Goal: Transaction & Acquisition: Purchase product/service

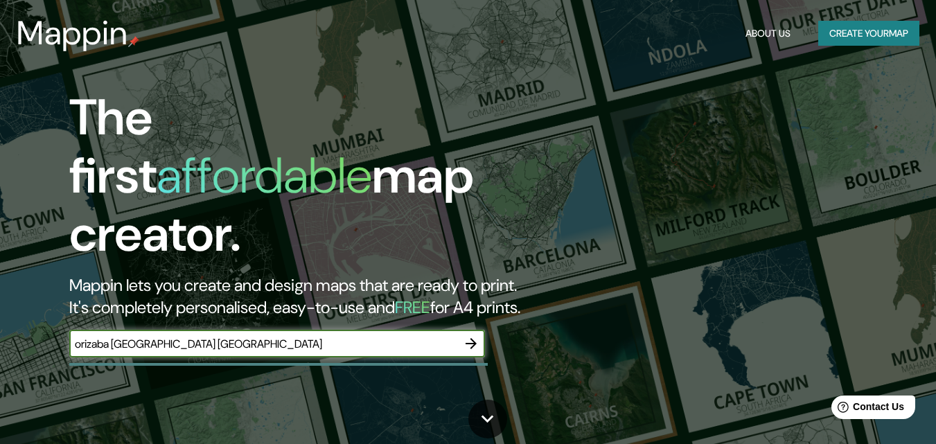
type input "orizaba [GEOGRAPHIC_DATA] [GEOGRAPHIC_DATA]"
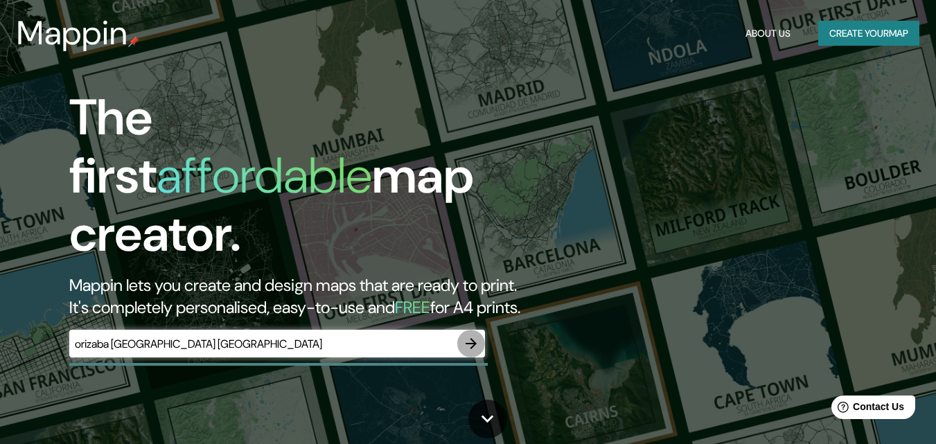
click at [463, 335] on icon "button" at bounding box center [471, 343] width 17 height 17
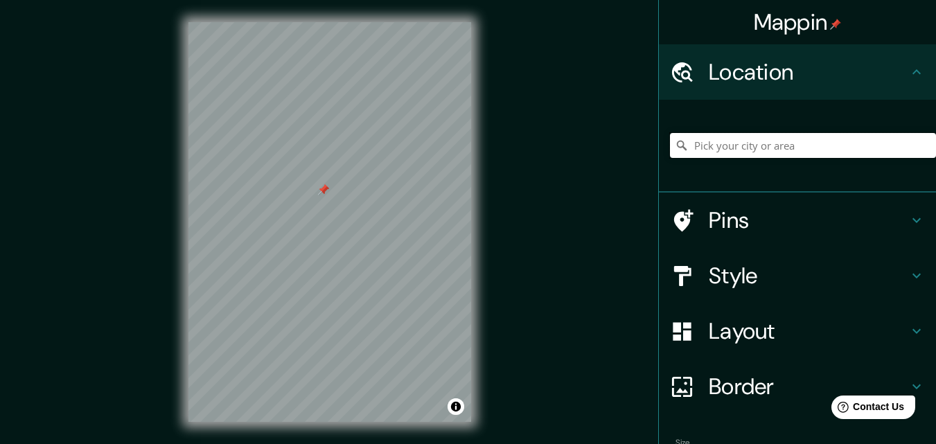
click at [741, 139] on input "Pick your city or area" at bounding box center [803, 145] width 266 height 25
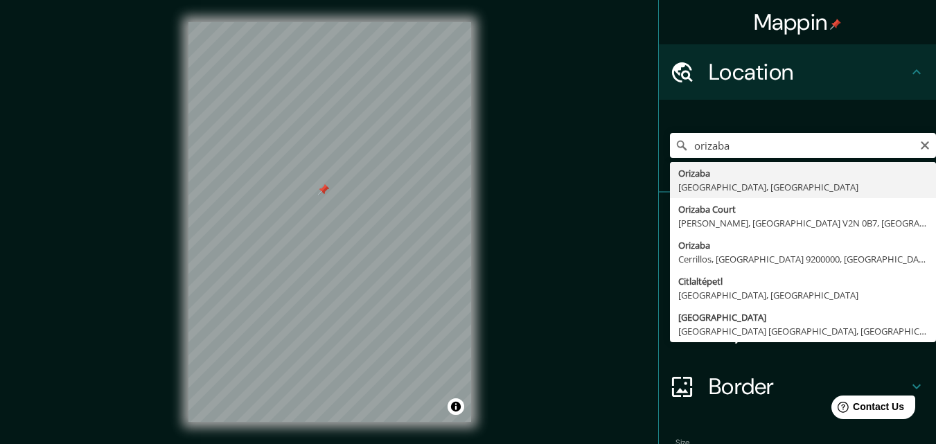
type input "Orizaba, [GEOGRAPHIC_DATA], [GEOGRAPHIC_DATA]"
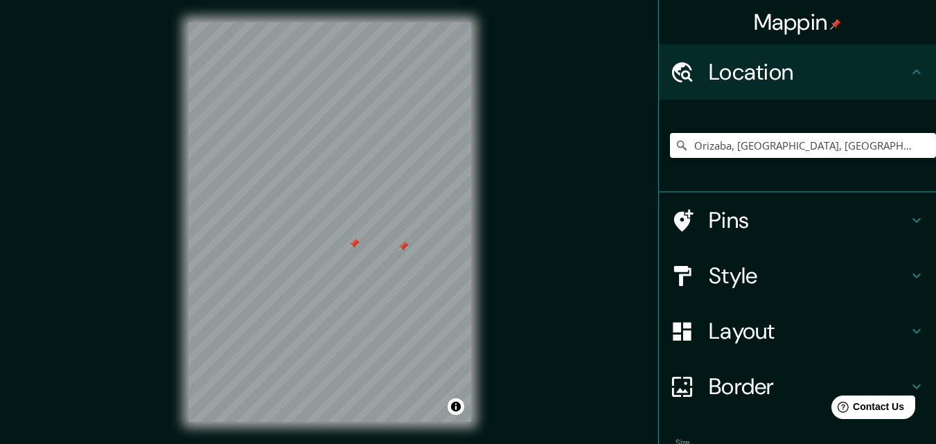
drag, startPoint x: 398, startPoint y: 250, endPoint x: 410, endPoint y: 246, distance: 12.5
click at [409, 246] on div at bounding box center [403, 246] width 11 height 11
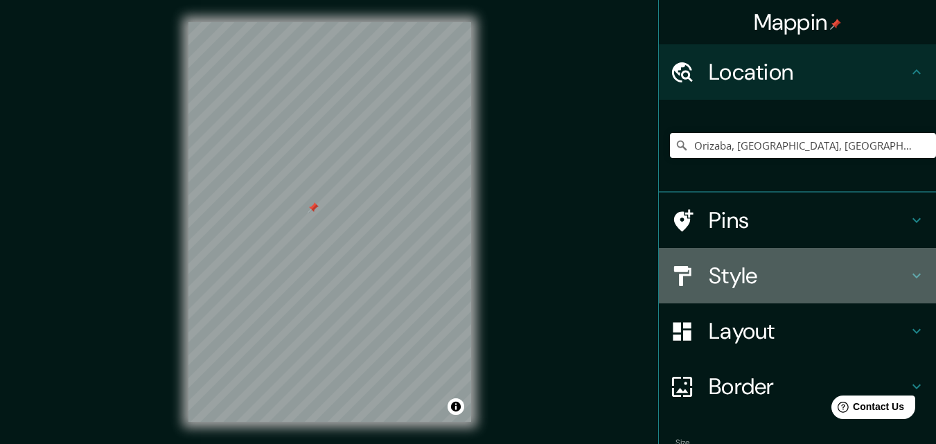
click at [908, 277] on icon at bounding box center [916, 275] width 17 height 17
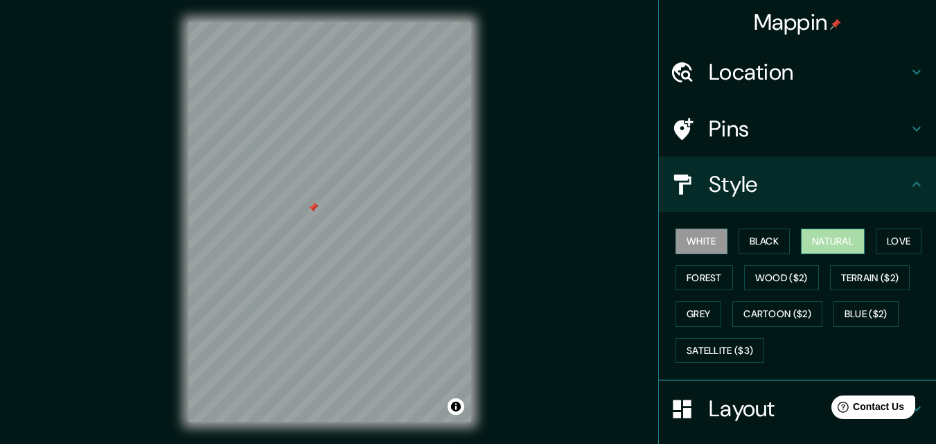
click at [827, 244] on button "Natural" at bounding box center [833, 242] width 64 height 26
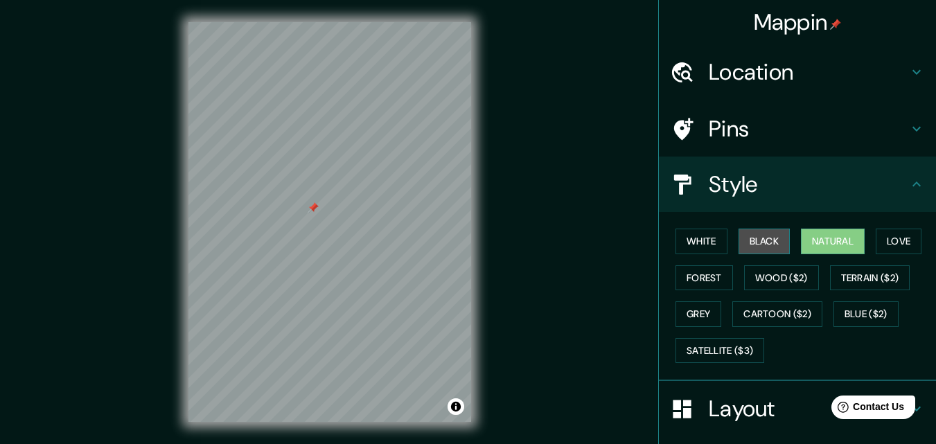
click at [749, 248] on button "Black" at bounding box center [765, 242] width 52 height 26
click at [749, 246] on button "Black" at bounding box center [765, 242] width 52 height 26
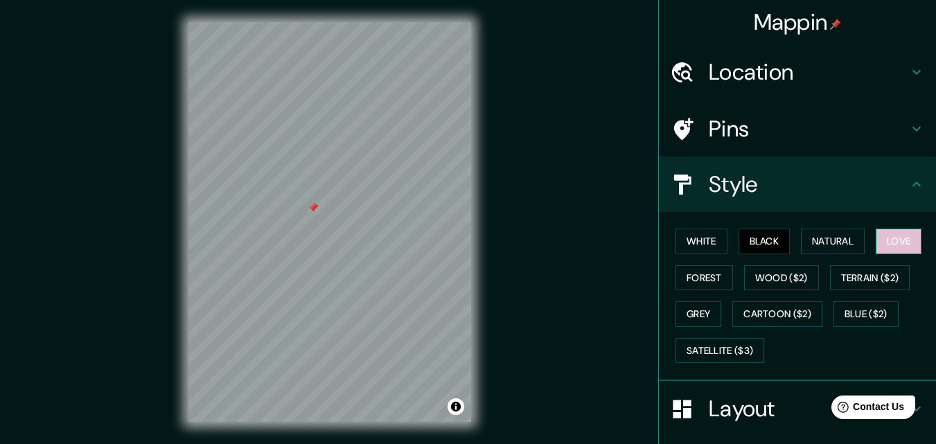
click at [881, 248] on button "Love" at bounding box center [899, 242] width 46 height 26
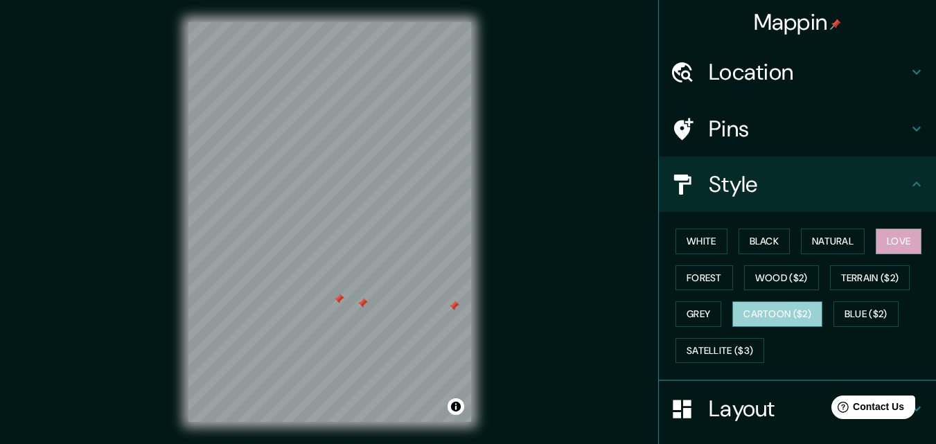
click at [797, 312] on button "Cartoon ($2)" at bounding box center [777, 314] width 90 height 26
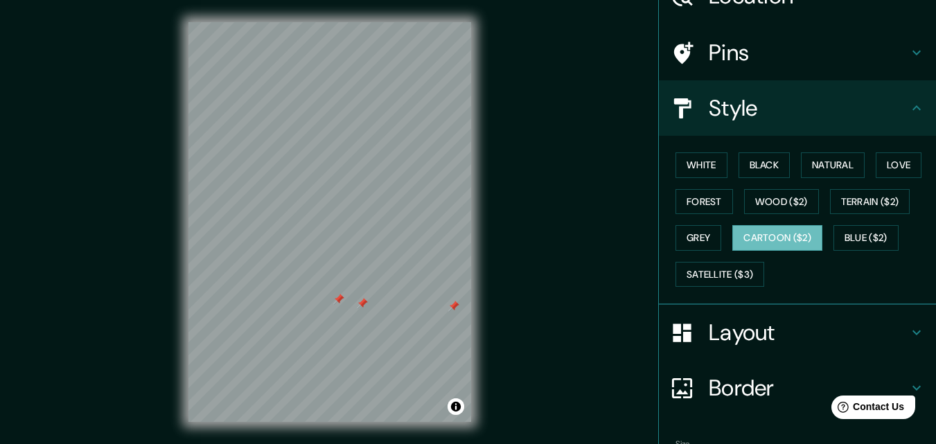
scroll to position [77, 0]
click at [801, 170] on button "Natural" at bounding box center [833, 165] width 64 height 26
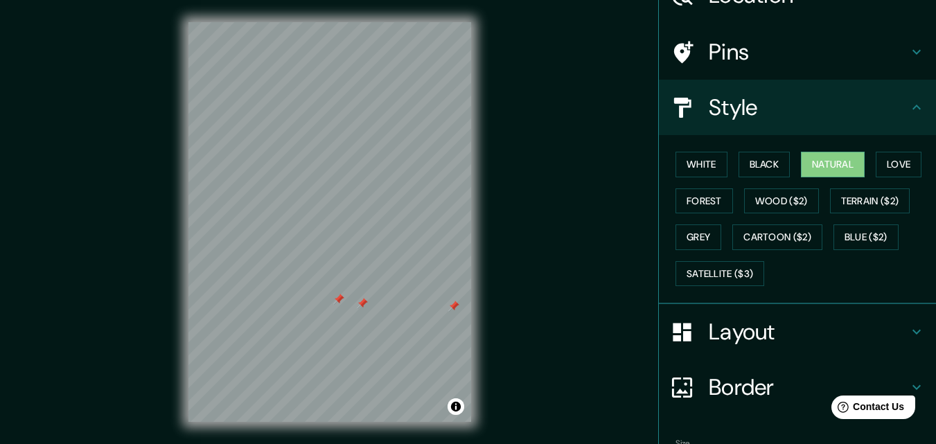
click at [748, 318] on h4 "Layout" at bounding box center [809, 332] width 200 height 28
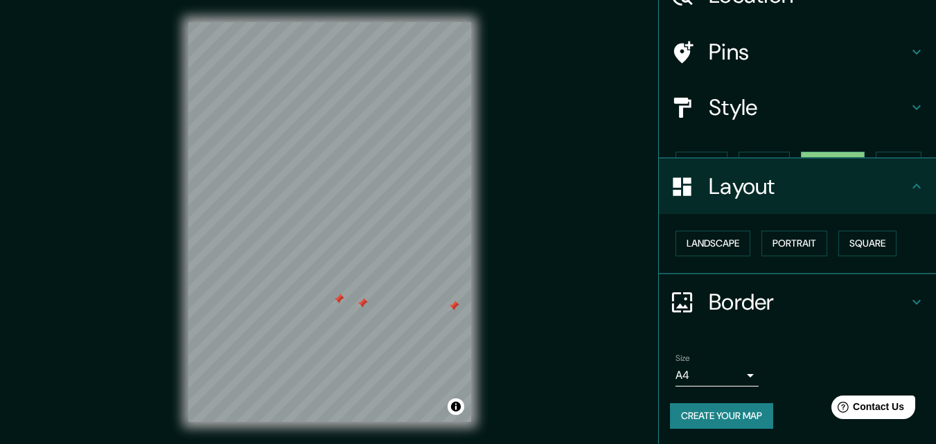
scroll to position [54, 0]
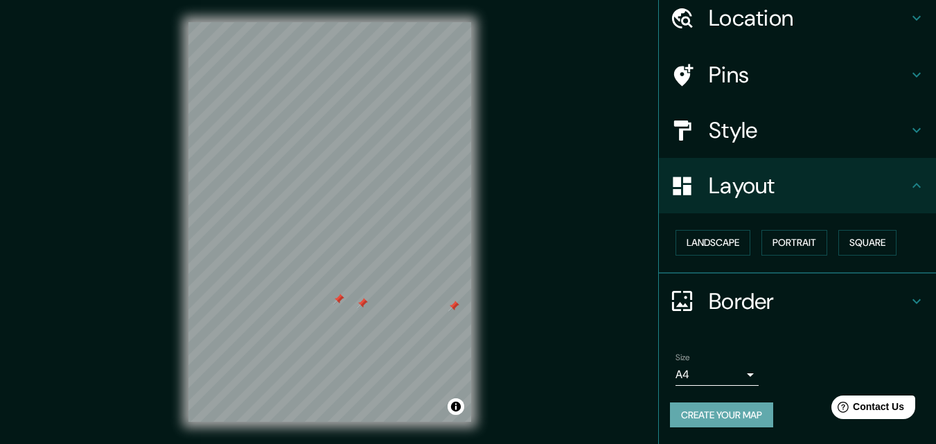
click at [719, 414] on button "Create your map" at bounding box center [721, 416] width 103 height 26
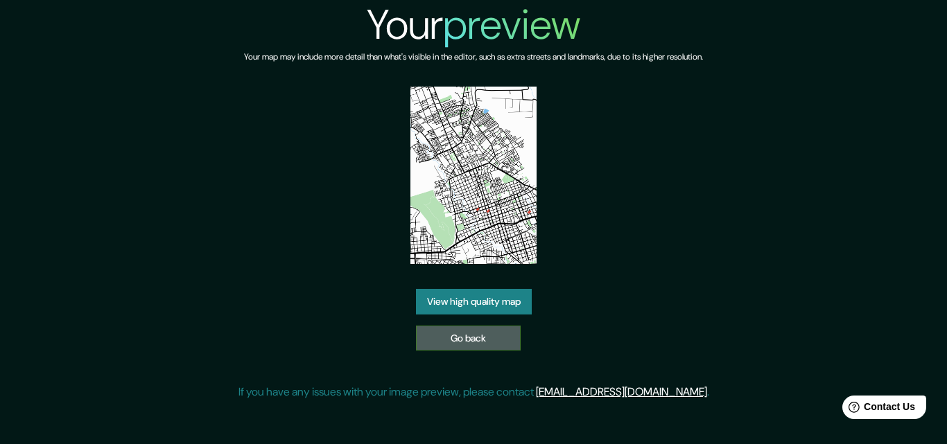
click at [513, 341] on link "Go back" at bounding box center [468, 339] width 105 height 26
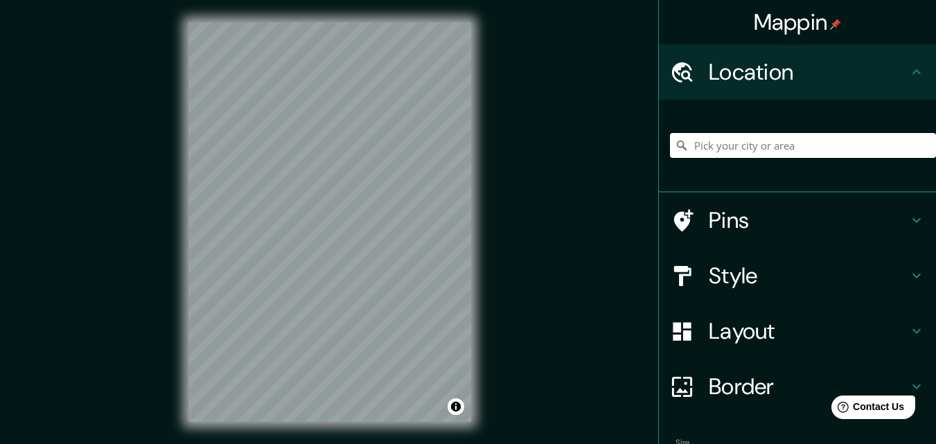
click at [790, 143] on input "Pick your city or area" at bounding box center [803, 145] width 266 height 25
type input "ve"
